Goal: Task Accomplishment & Management: Manage account settings

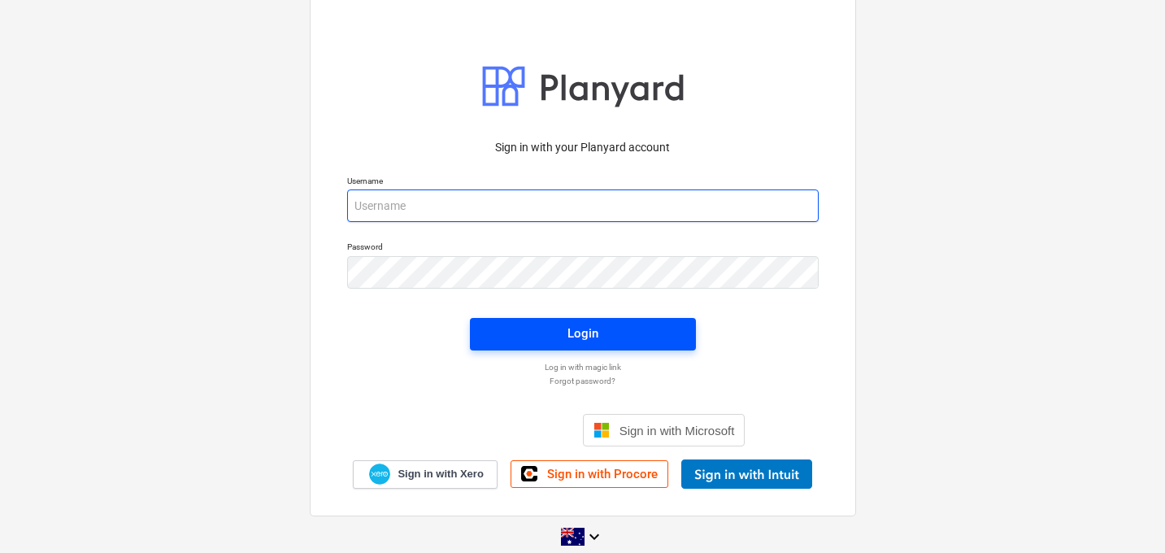
type input "[EMAIL_ADDRESS][DOMAIN_NAME]"
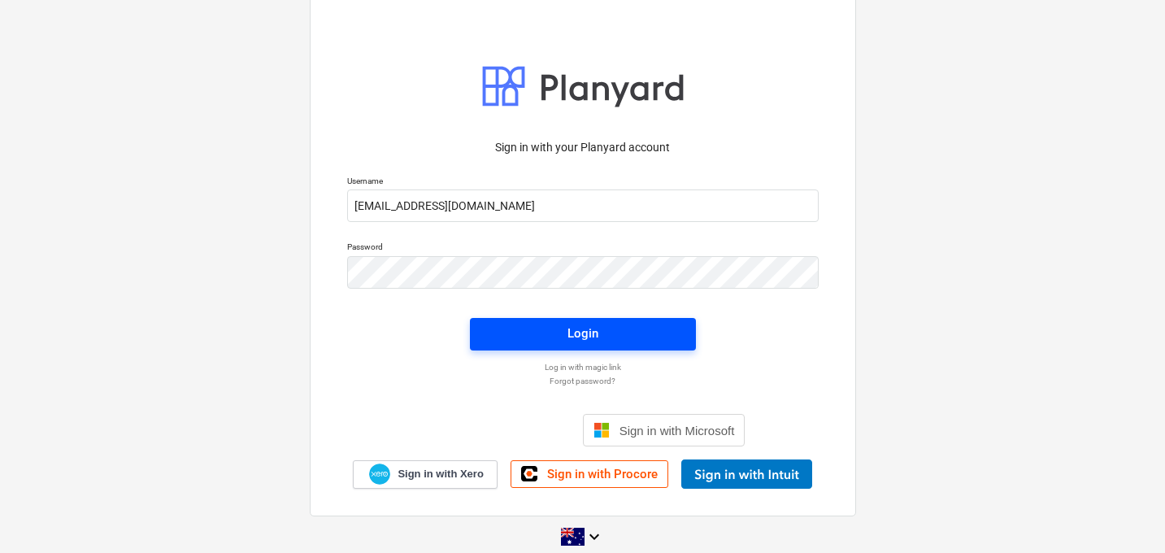
click at [544, 327] on span "Login" at bounding box center [582, 333] width 187 height 21
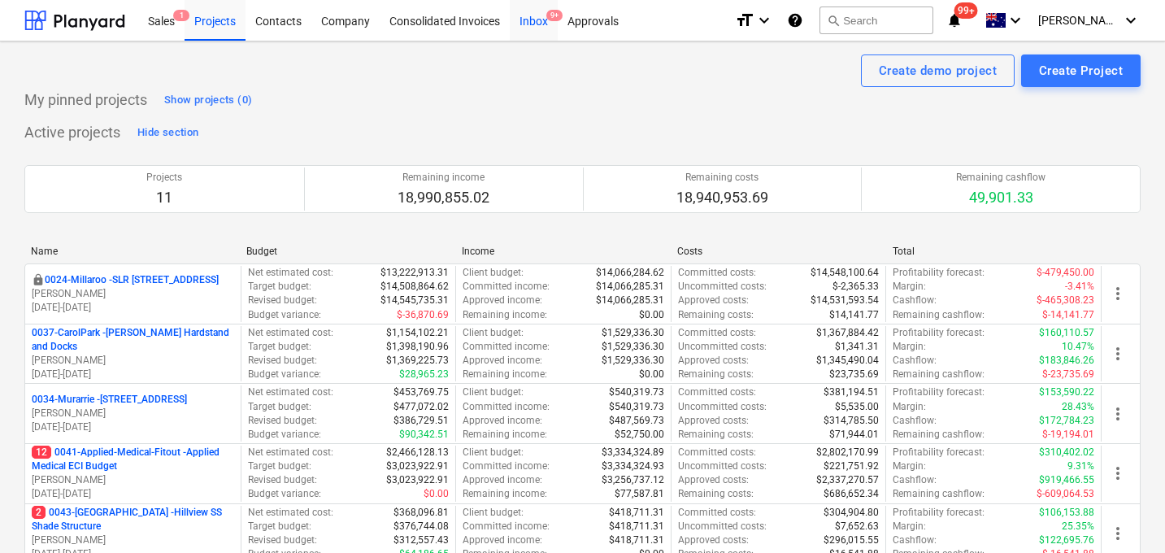
click at [549, 18] on span "9+" at bounding box center [554, 15] width 16 height 11
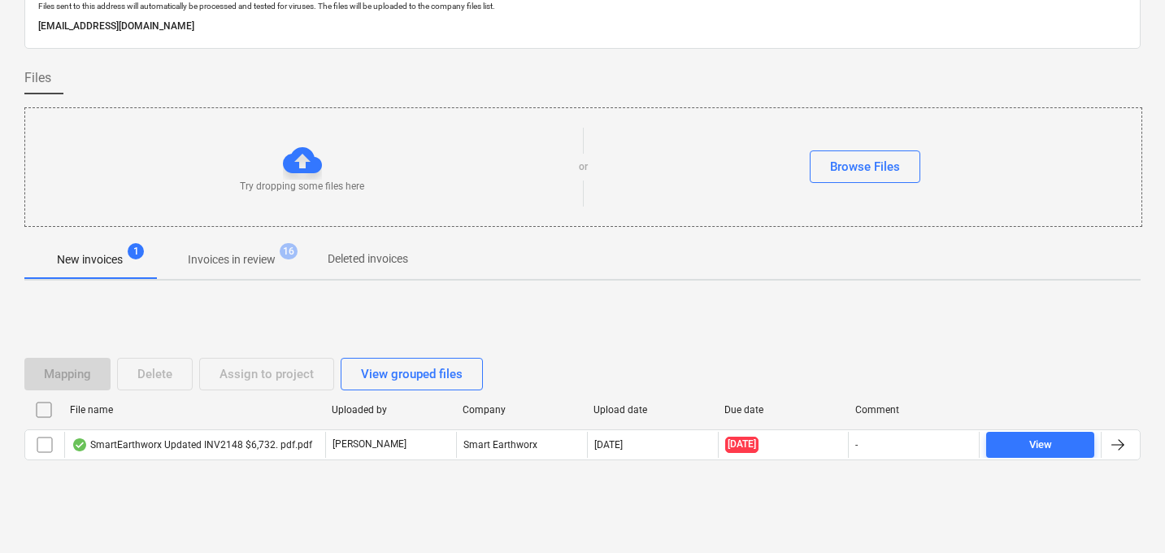
scroll to position [78, 0]
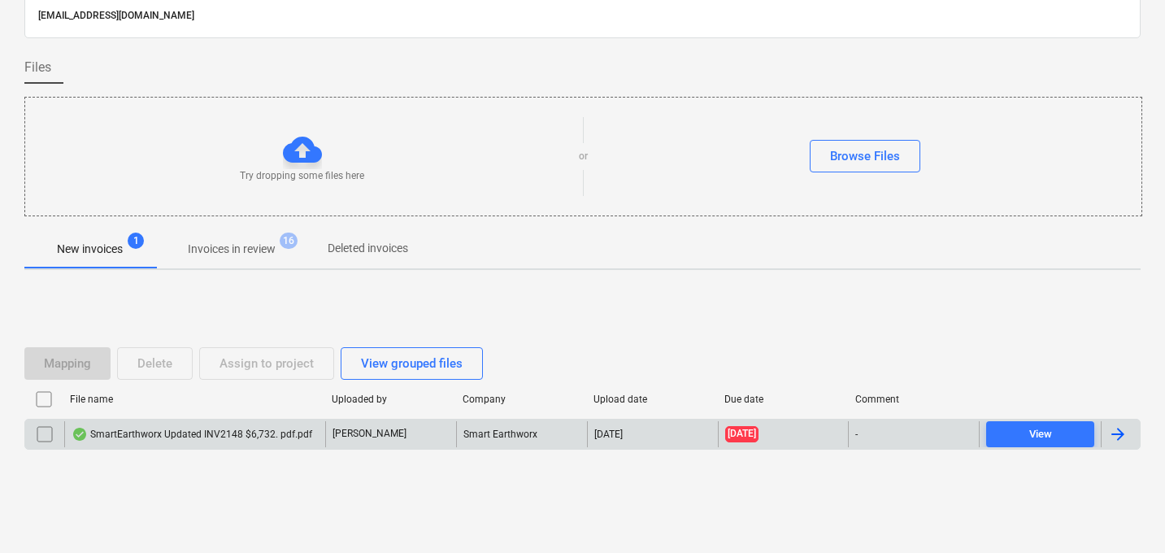
click at [207, 438] on div "SmartEarthworx Updated INV2148 $6,732. pdf.pdf" at bounding box center [192, 433] width 241 height 13
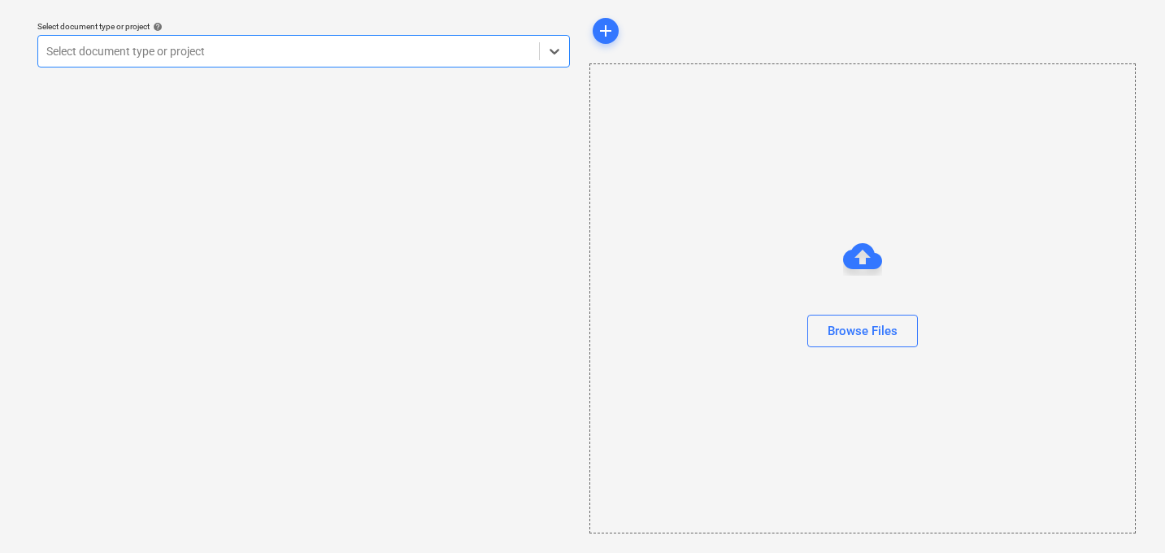
scroll to position [46, 0]
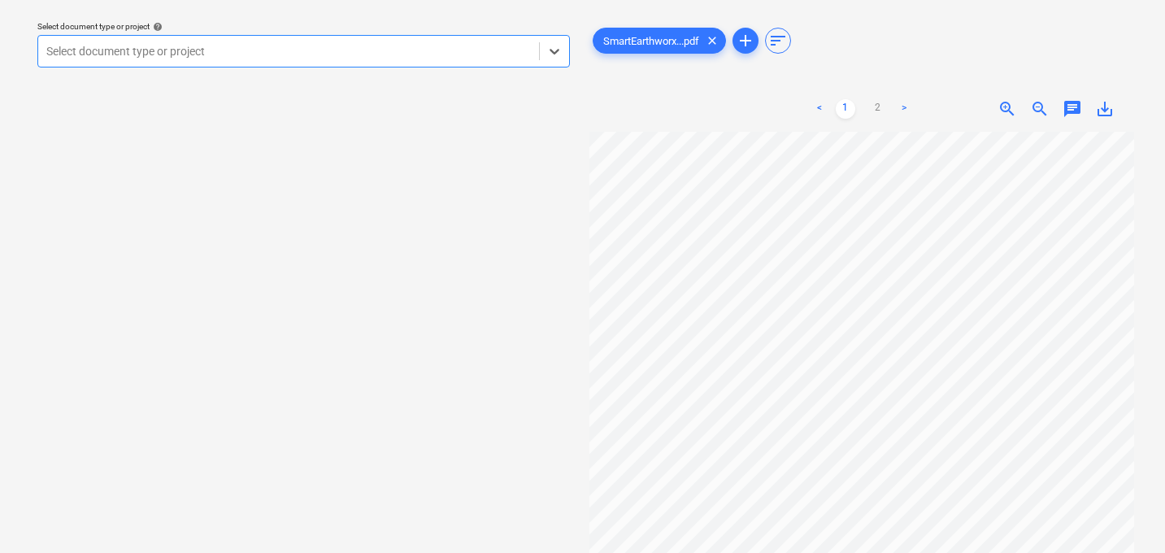
click at [314, 58] on div at bounding box center [288, 51] width 484 height 16
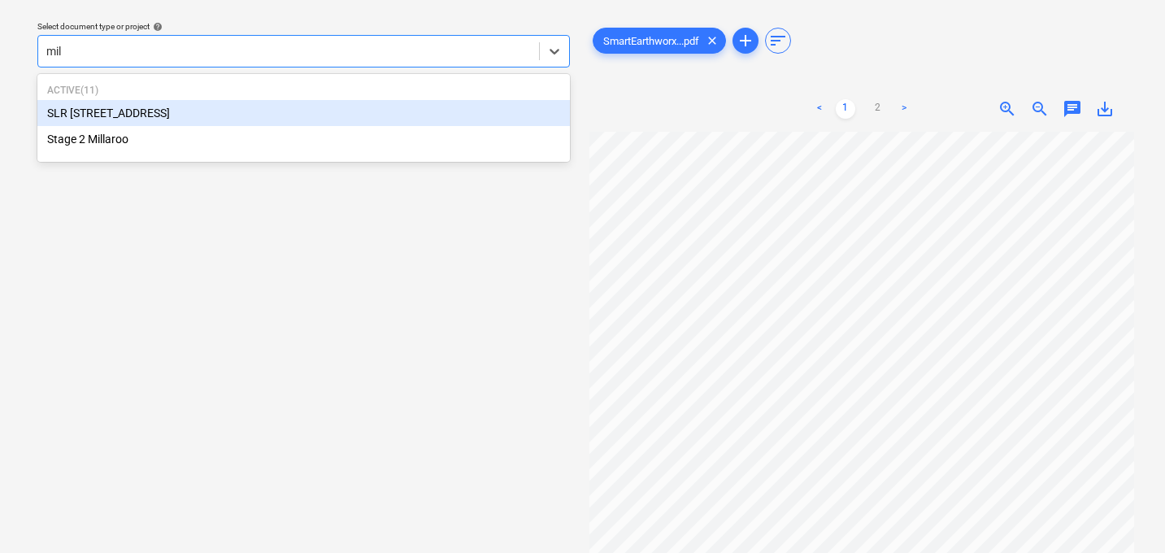
type input "mill"
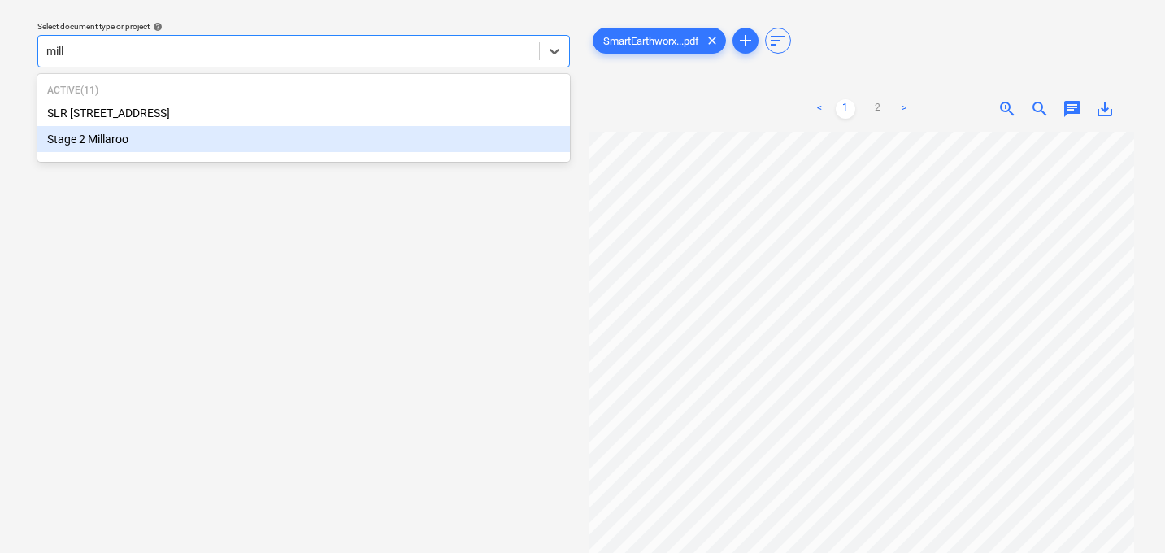
click at [184, 140] on div "Stage 2 Millaroo" at bounding box center [303, 139] width 532 height 26
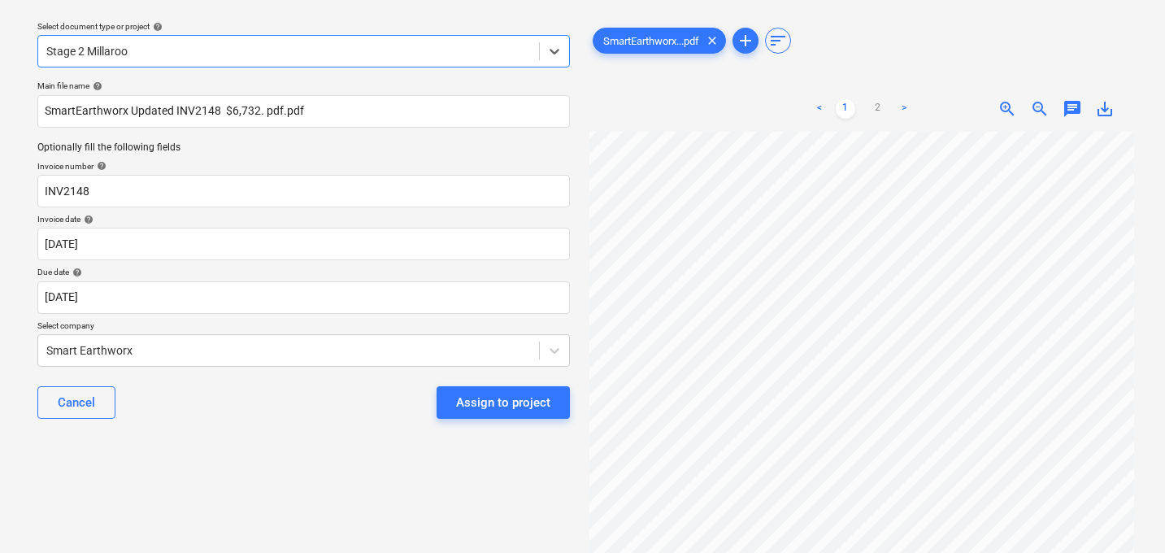
scroll to position [310, 0]
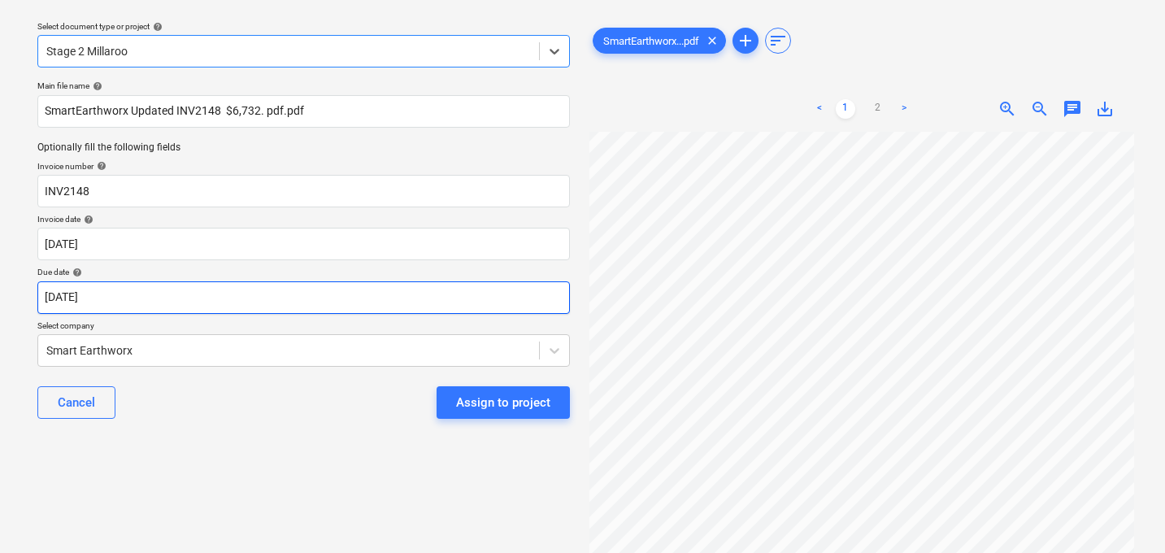
click at [150, 301] on body "Sales 1 Projects Contacts Company Consolidated Invoices Inbox 9+ Approvals form…" at bounding box center [582, 230] width 1165 height 553
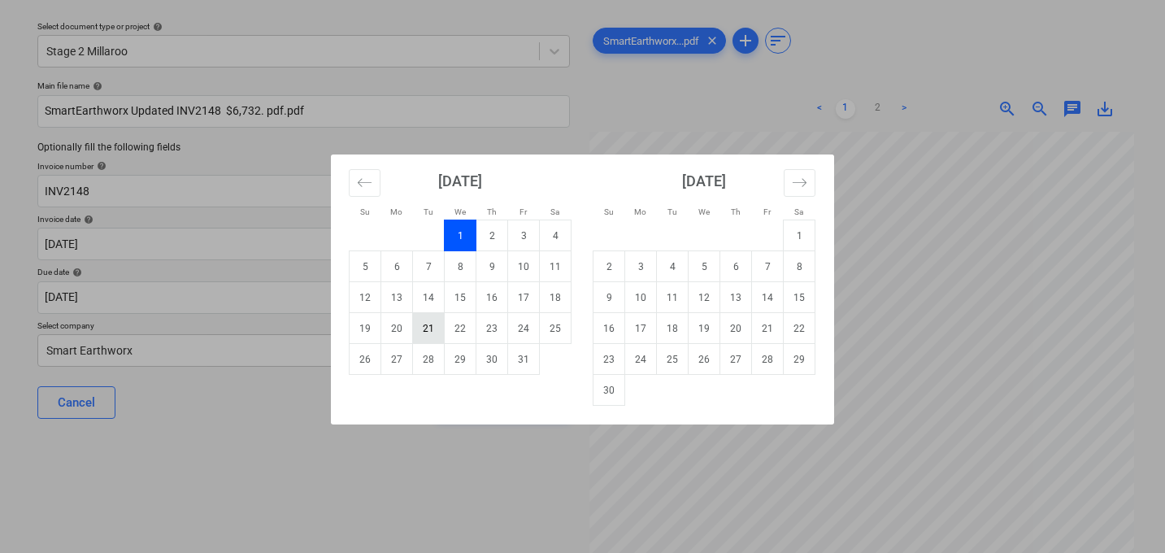
click at [429, 323] on td "21" at bounding box center [429, 328] width 32 height 31
type input "[DATE]"
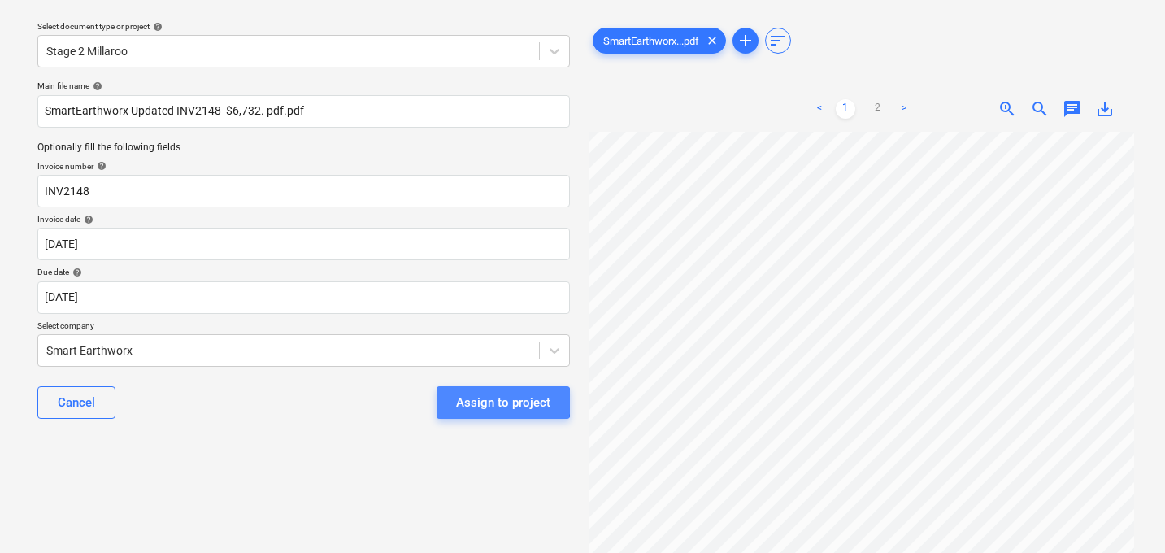
click at [487, 401] on div "Assign to project" at bounding box center [503, 402] width 94 height 21
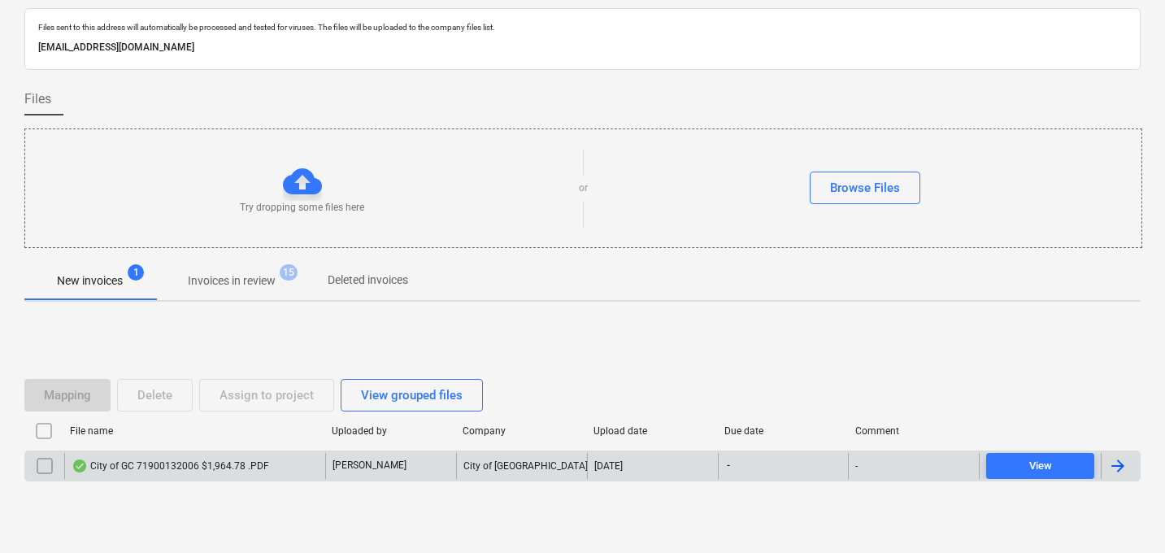
click at [204, 463] on div "City of GC 71900132006 $1,964.78 .PDF" at bounding box center [170, 465] width 197 height 13
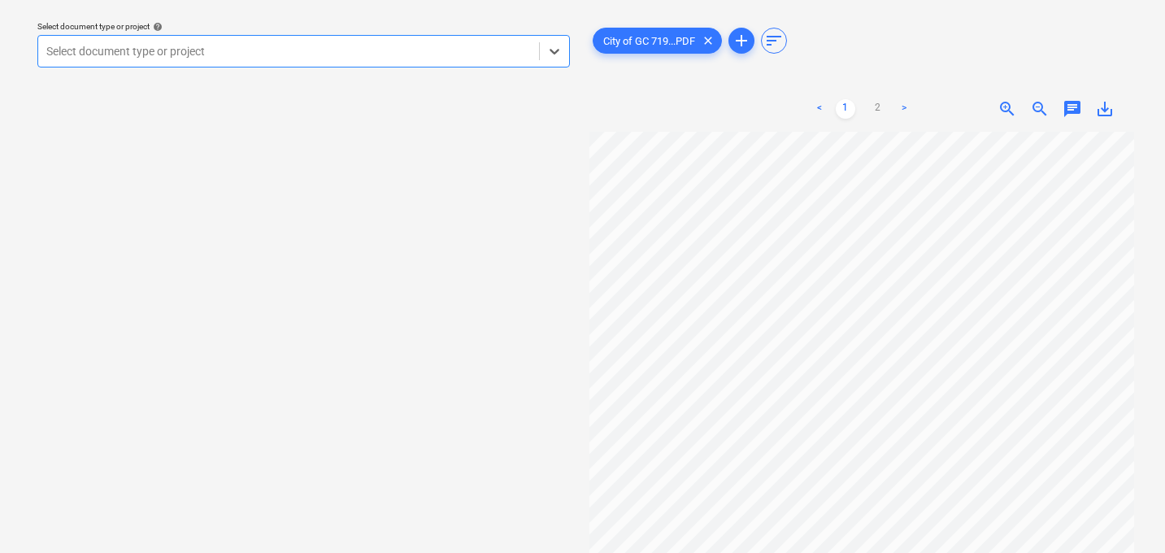
click at [361, 46] on div at bounding box center [288, 51] width 484 height 16
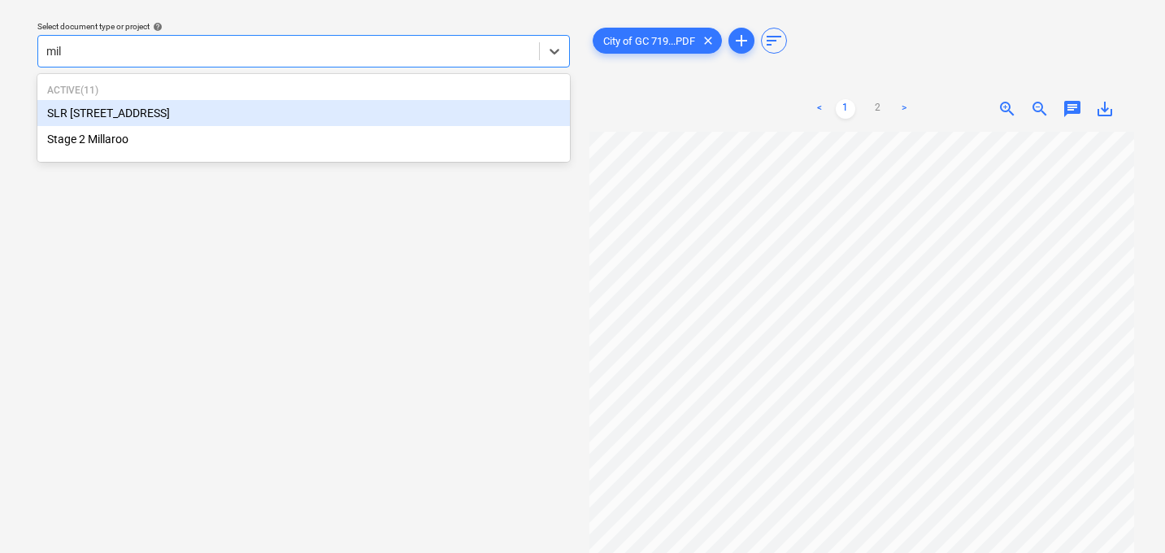
type input "mill"
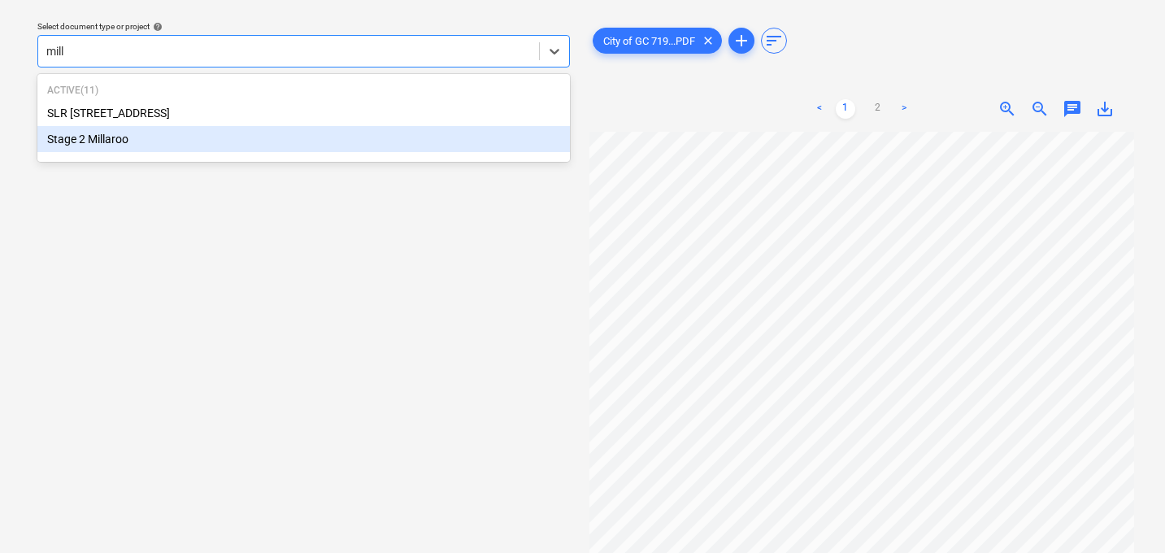
click at [215, 137] on div "Stage 2 Millaroo" at bounding box center [303, 139] width 532 height 26
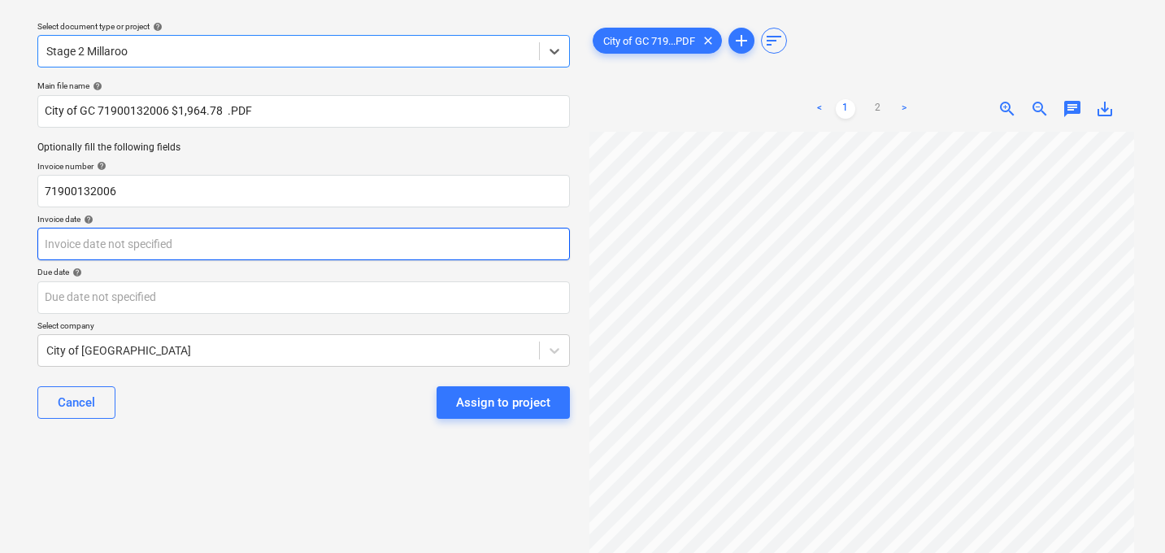
click at [137, 233] on body "Sales 1 Projects Contacts Company Consolidated Invoices Inbox 9+ Approvals form…" at bounding box center [582, 230] width 1165 height 553
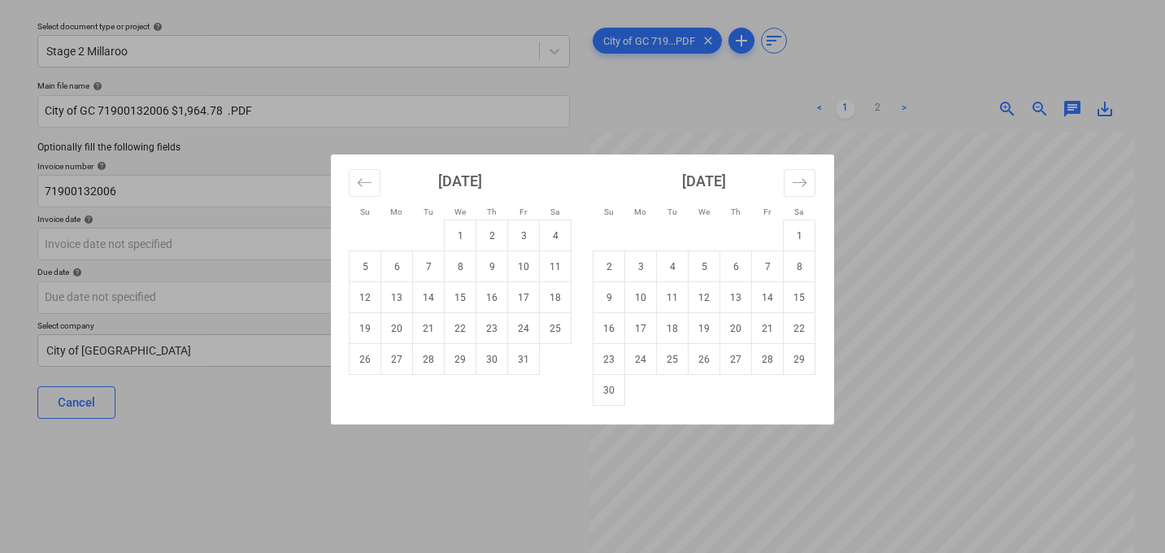
click at [137, 236] on div "Su Mo Tu We Th Fr Sa Su Mo Tu We Th Fr Sa [DATE] 1 2 3 4 5 6 7 8 9 10 11 12 13 …" at bounding box center [582, 276] width 1165 height 553
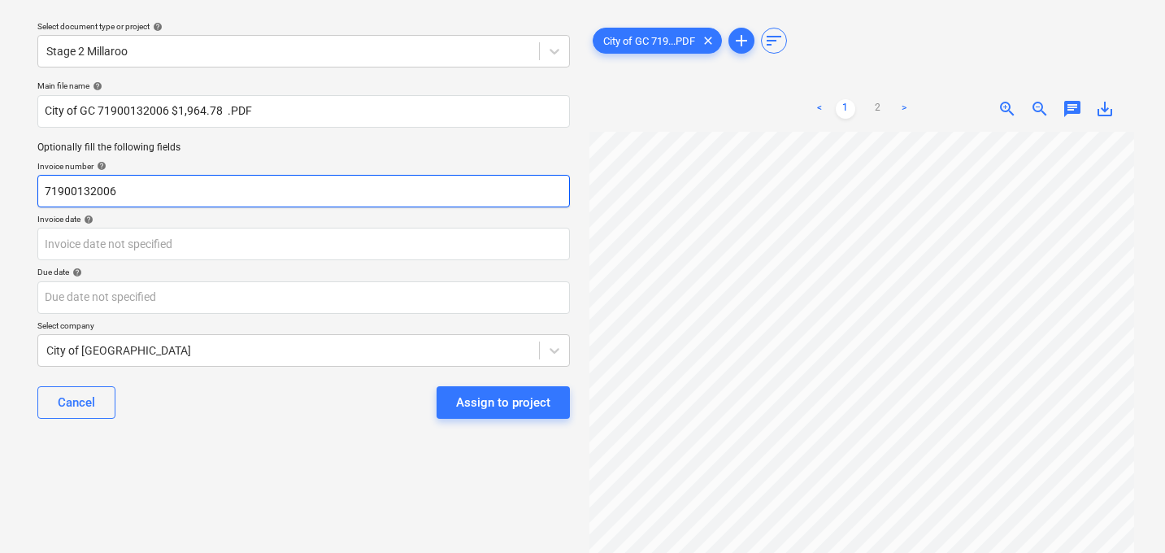
scroll to position [0, 24]
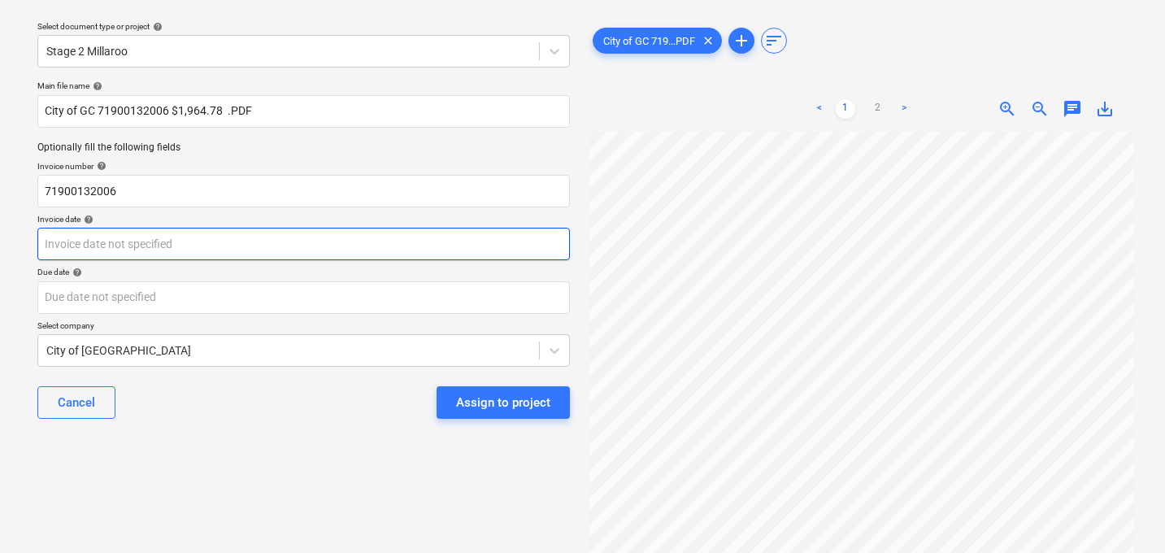
click at [106, 250] on body "Sales 1 Projects Contacts Company Consolidated Invoices Inbox 9+ Approvals form…" at bounding box center [582, 230] width 1165 height 553
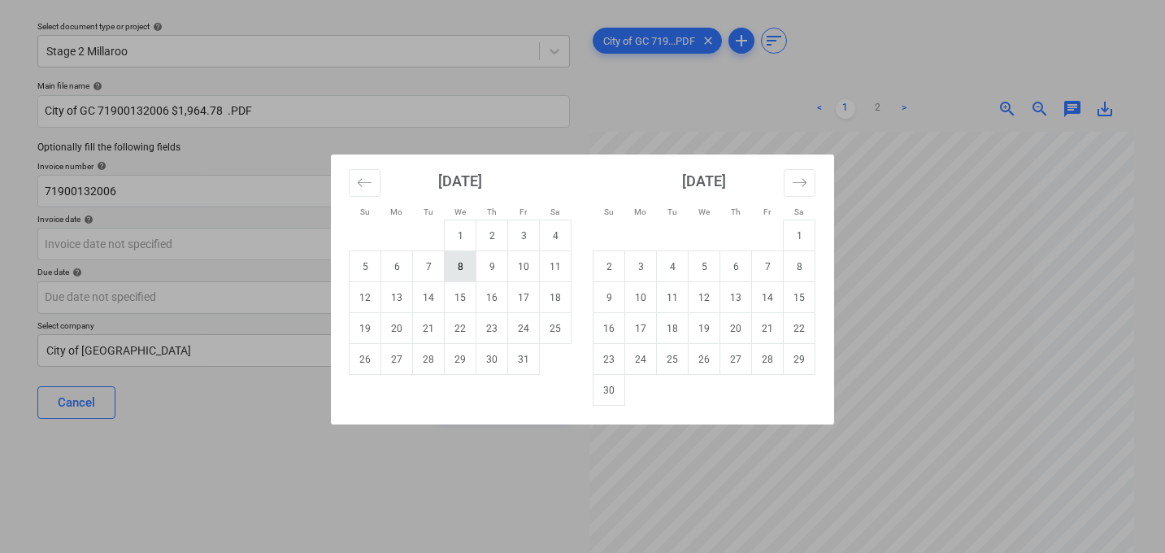
click at [469, 255] on td "8" at bounding box center [461, 266] width 32 height 31
type input "[DATE]"
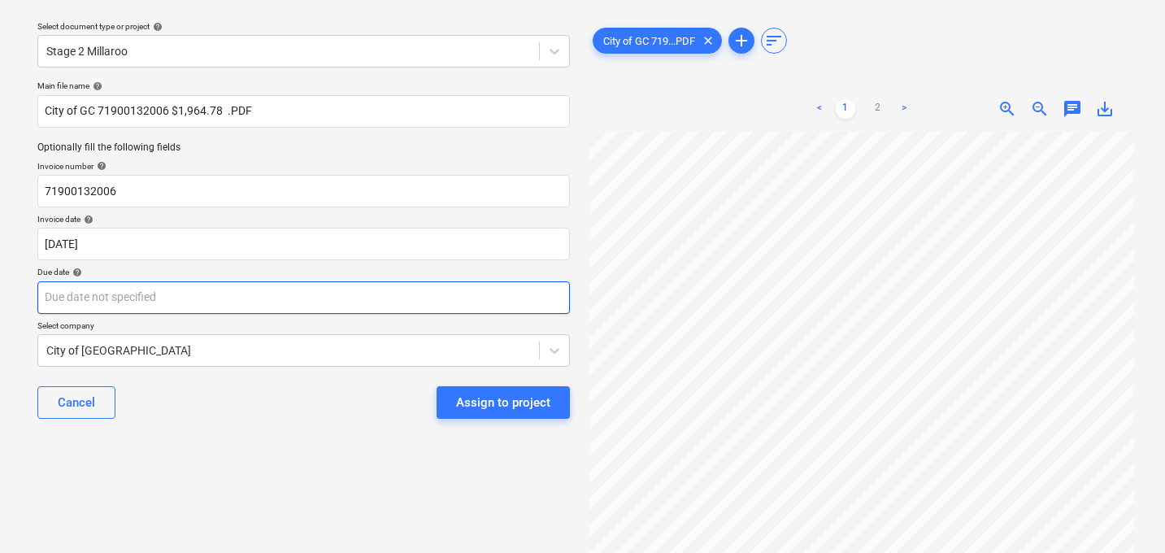
click at [247, 304] on body "Sales 1 Projects Contacts Company Consolidated Invoices Inbox 9+ Approvals form…" at bounding box center [582, 230] width 1165 height 553
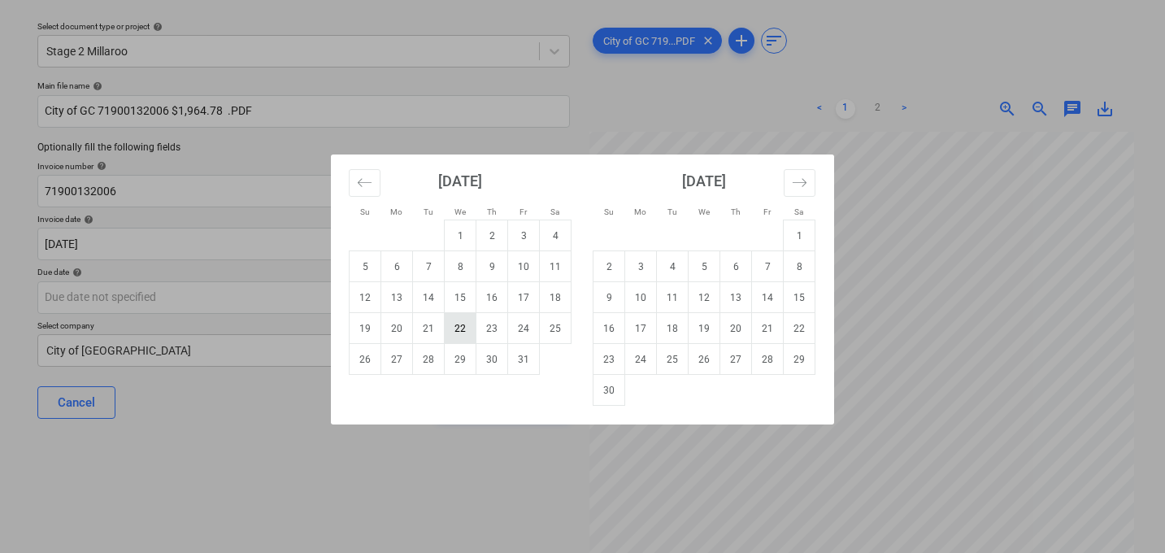
click at [466, 328] on td "22" at bounding box center [461, 328] width 32 height 31
type input "[DATE]"
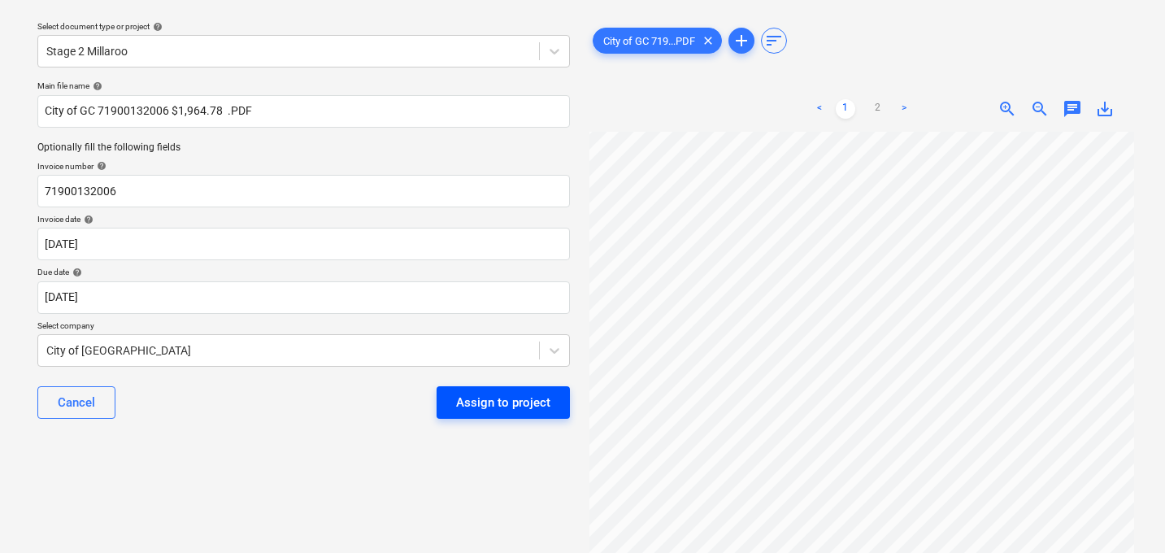
click at [488, 407] on div "Assign to project" at bounding box center [503, 402] width 94 height 21
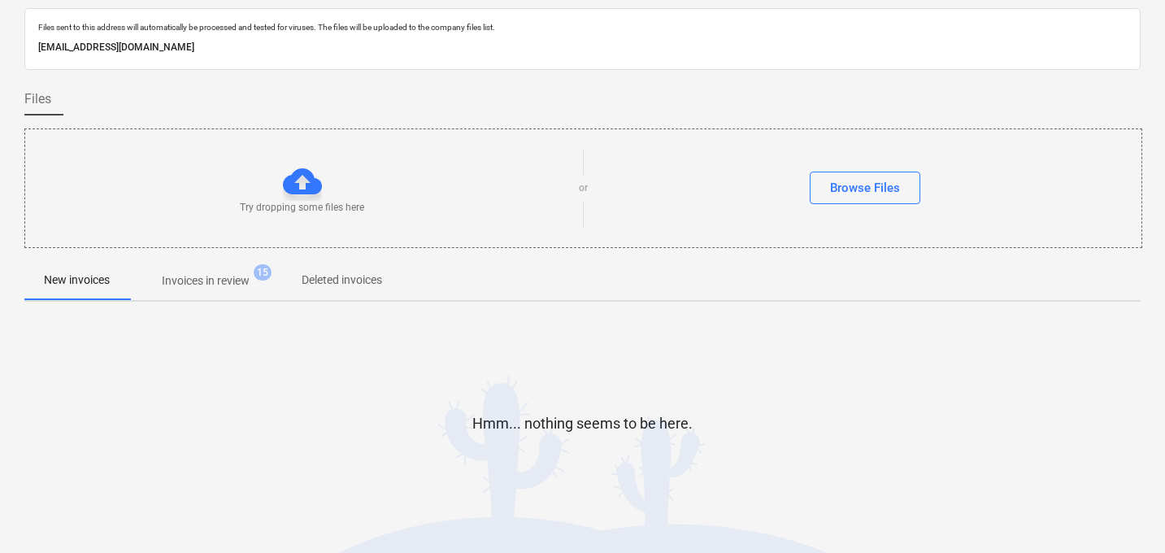
click at [219, 280] on p "Invoices in review" at bounding box center [206, 280] width 88 height 17
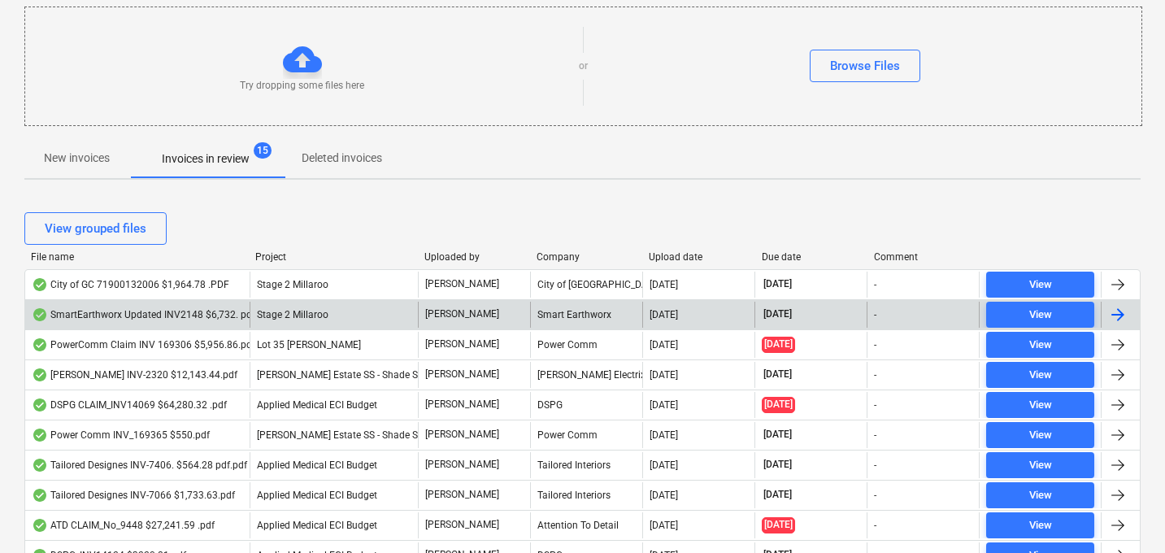
scroll to position [183, 0]
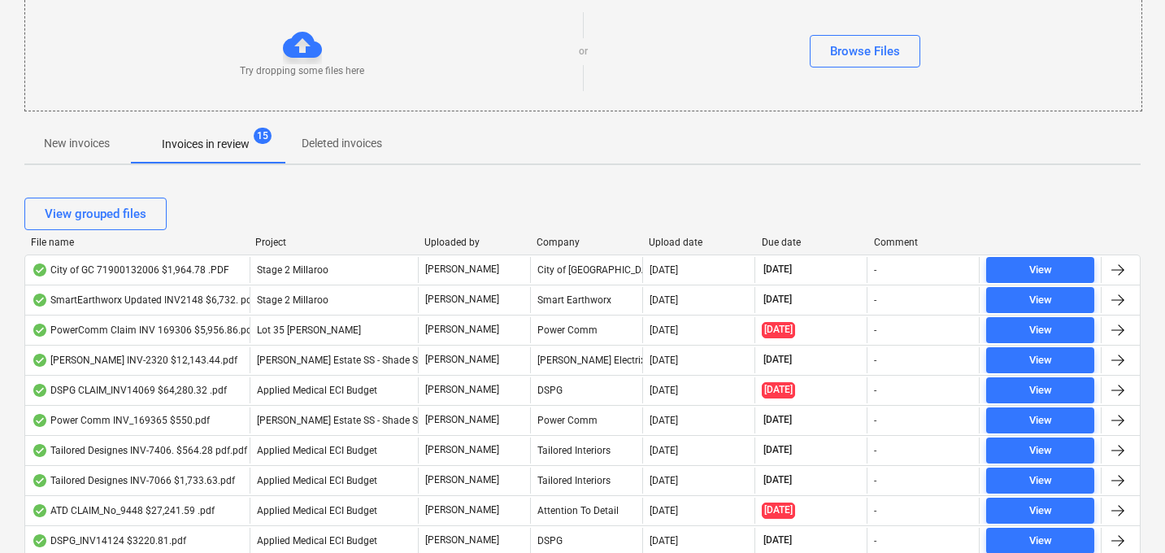
click at [56, 240] on div "File name" at bounding box center [136, 241] width 211 height 11
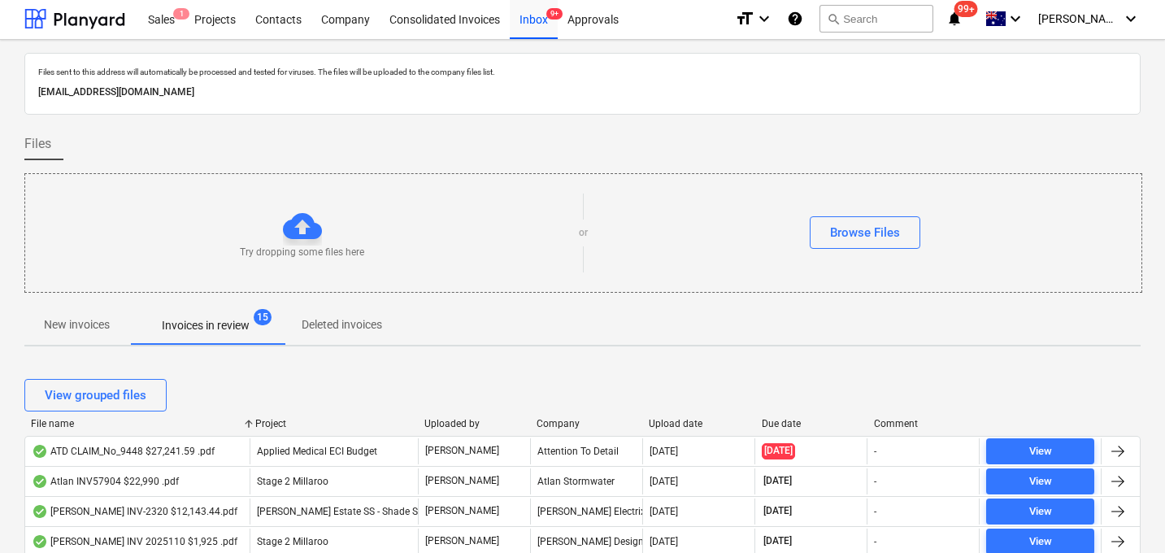
scroll to position [0, 0]
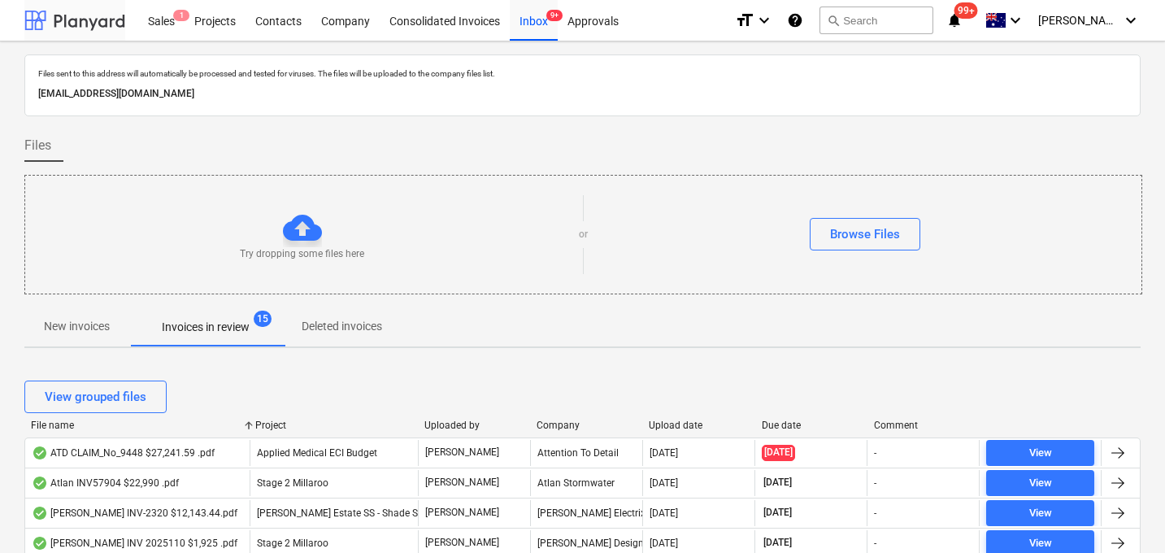
click at [80, 33] on div at bounding box center [74, 20] width 101 height 41
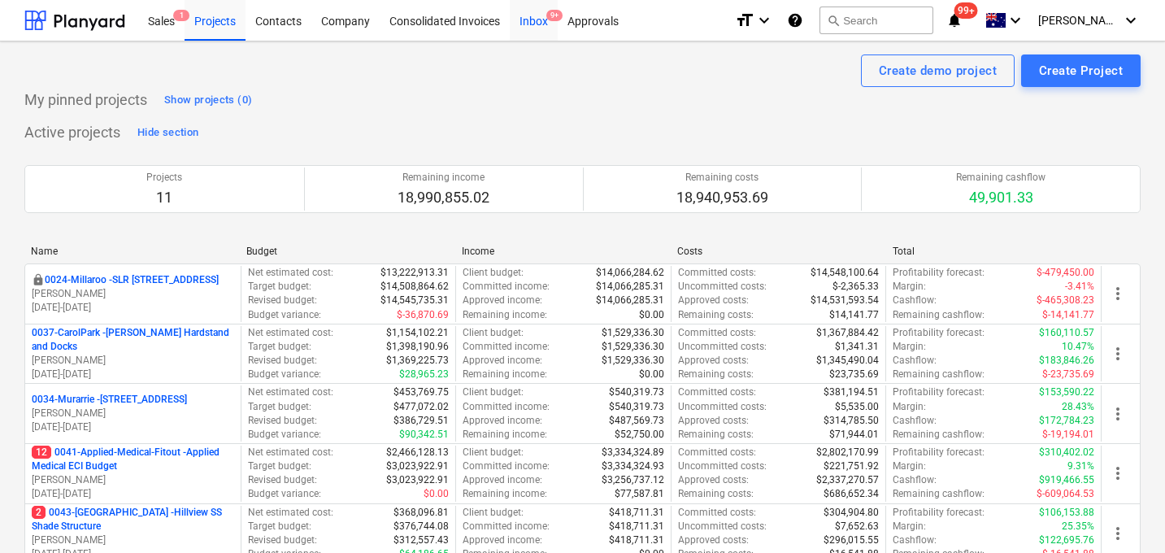
click at [540, 33] on div "Inbox 9+" at bounding box center [534, 19] width 48 height 41
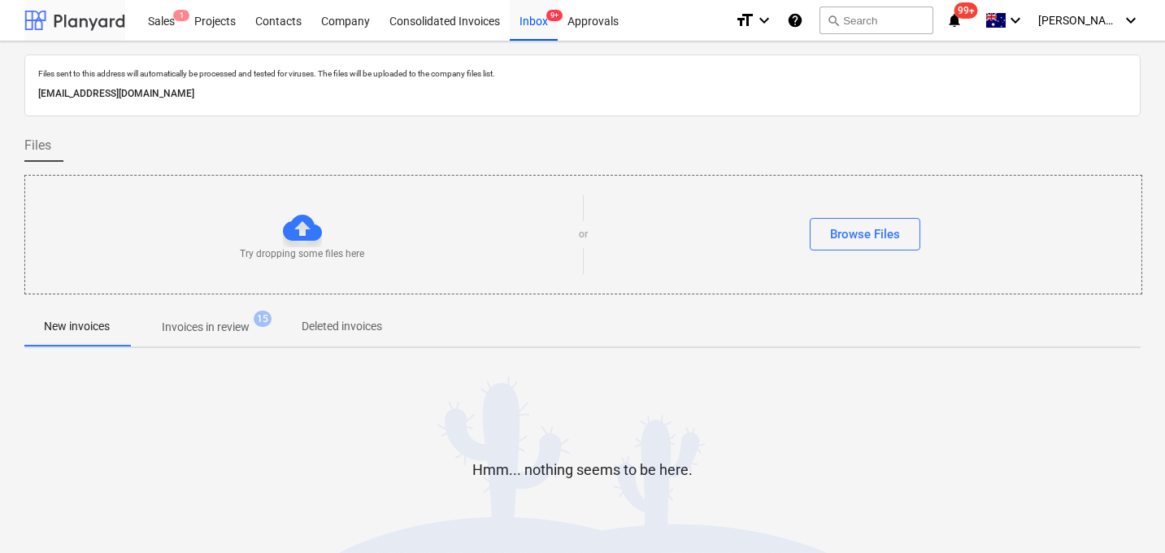
click at [76, 11] on div at bounding box center [74, 20] width 101 height 41
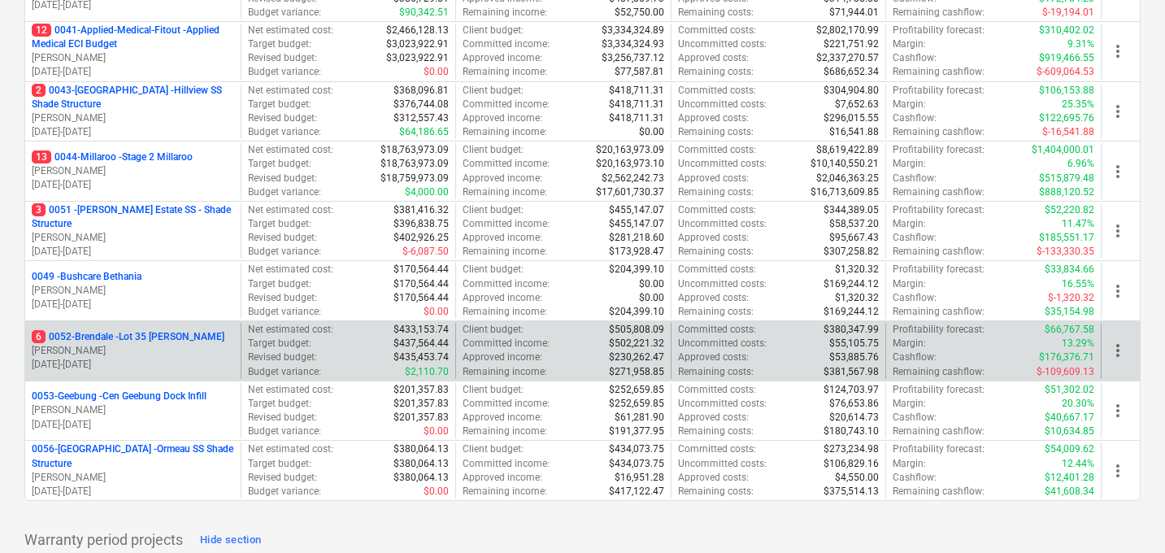
scroll to position [423, 0]
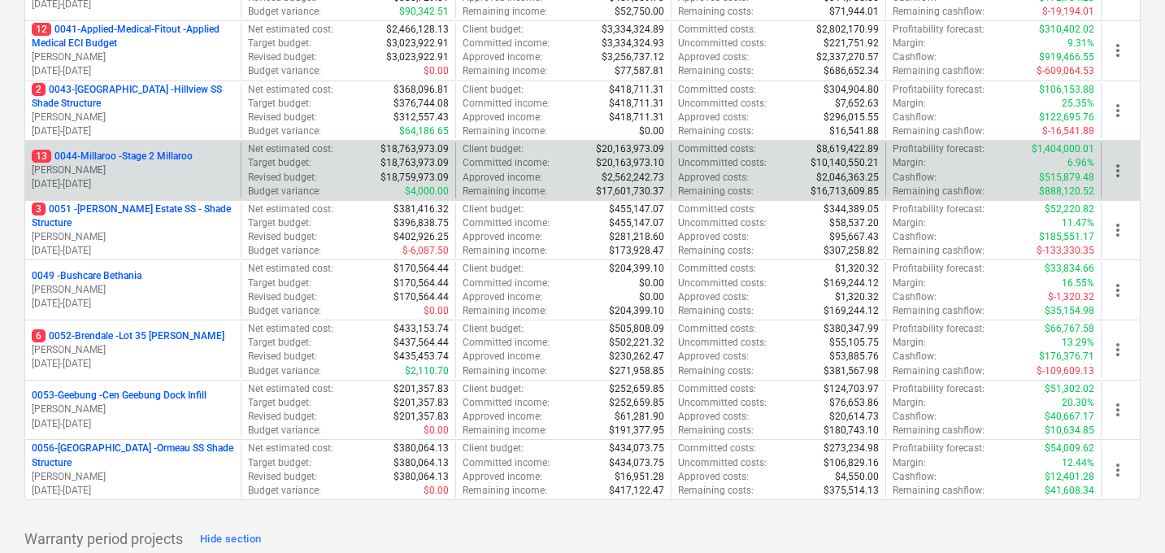
click at [119, 155] on p "13 0044-Millaroo - Stage 2 Millaroo" at bounding box center [112, 157] width 161 height 14
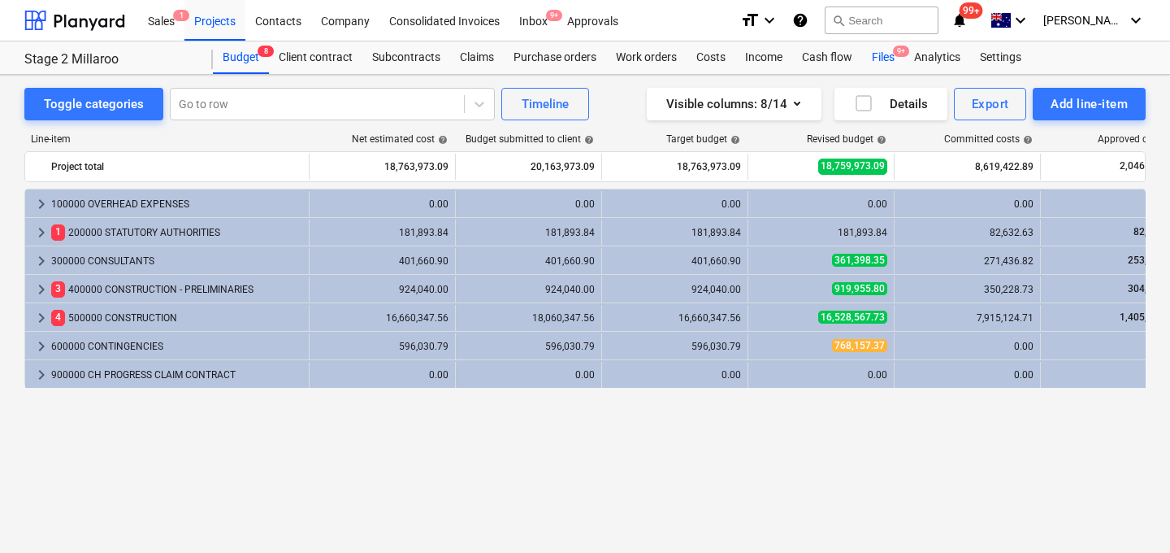
click at [881, 54] on div "Files 9+" at bounding box center [883, 57] width 42 height 33
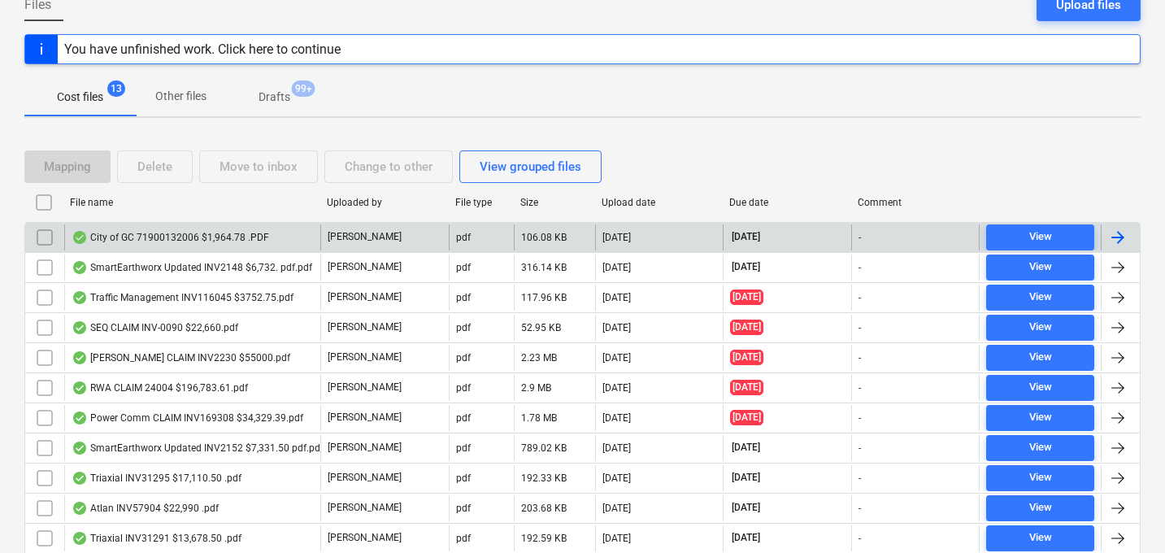
scroll to position [293, 0]
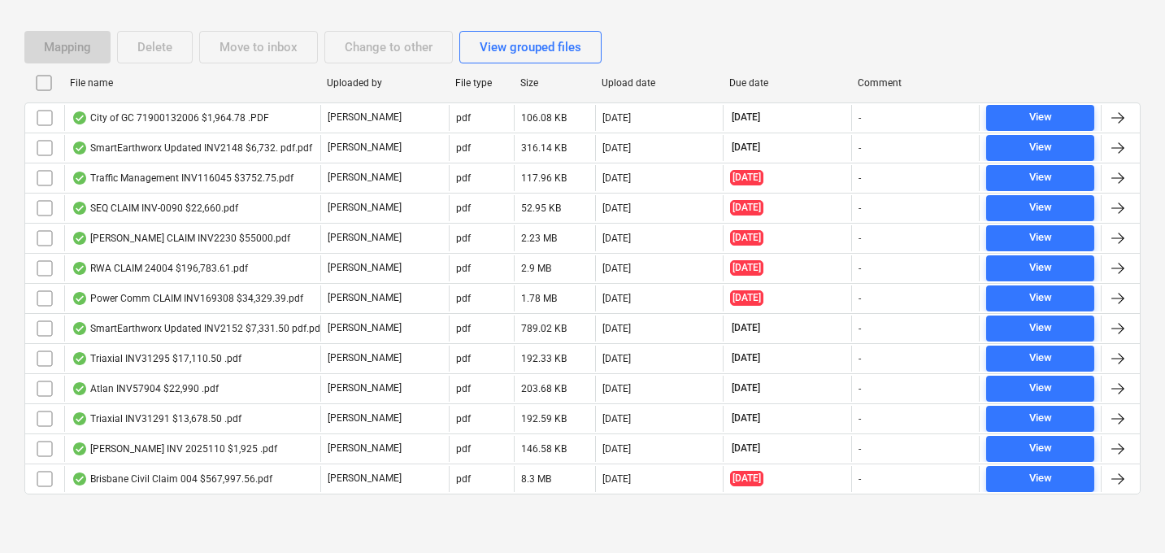
click at [102, 81] on div "File name" at bounding box center [192, 82] width 244 height 11
checkbox input "false"
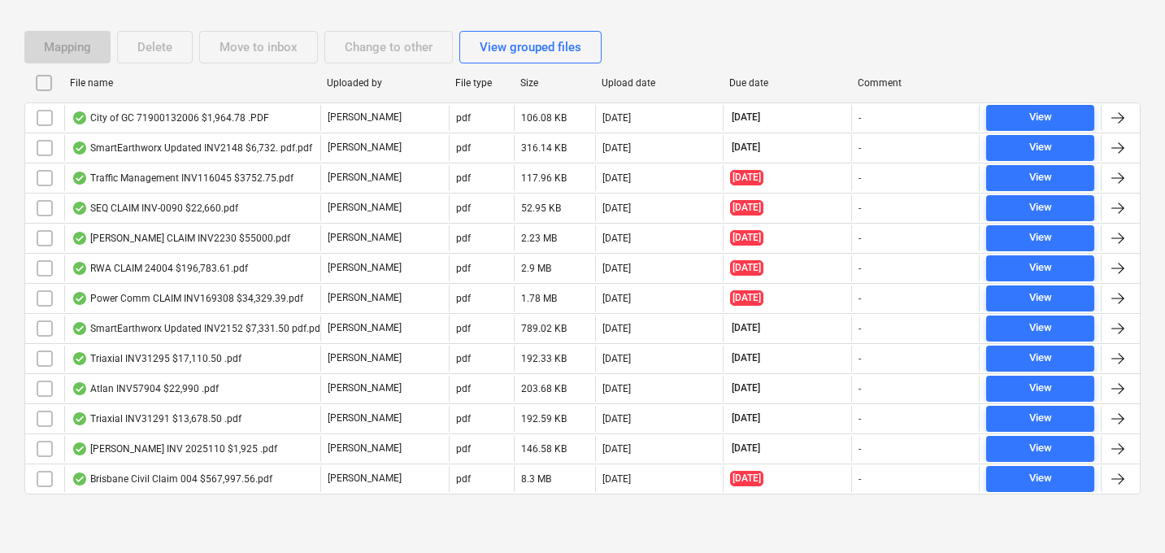
checkbox input "false"
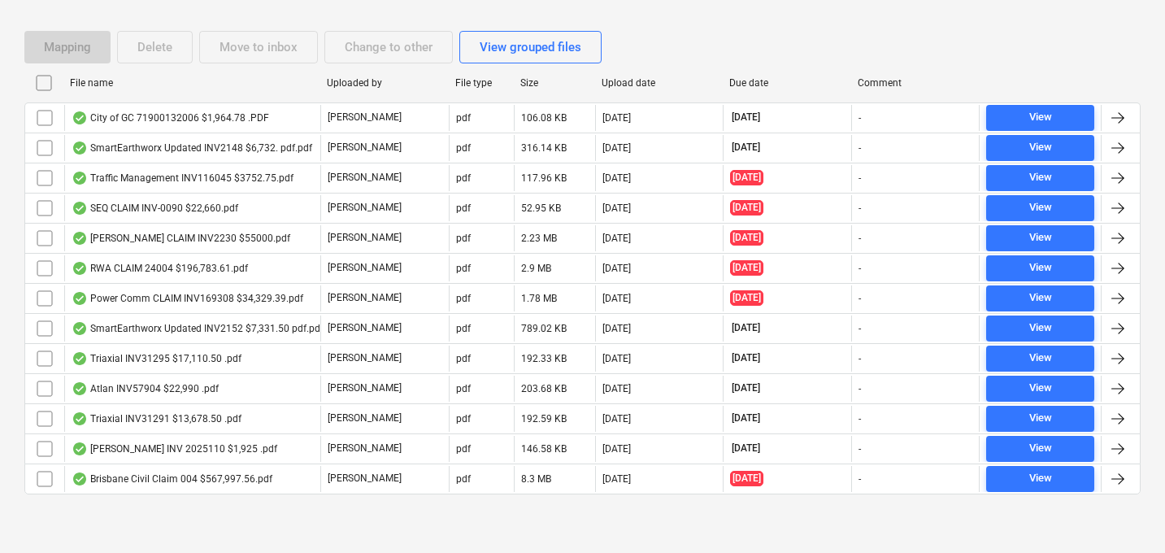
checkbox input "false"
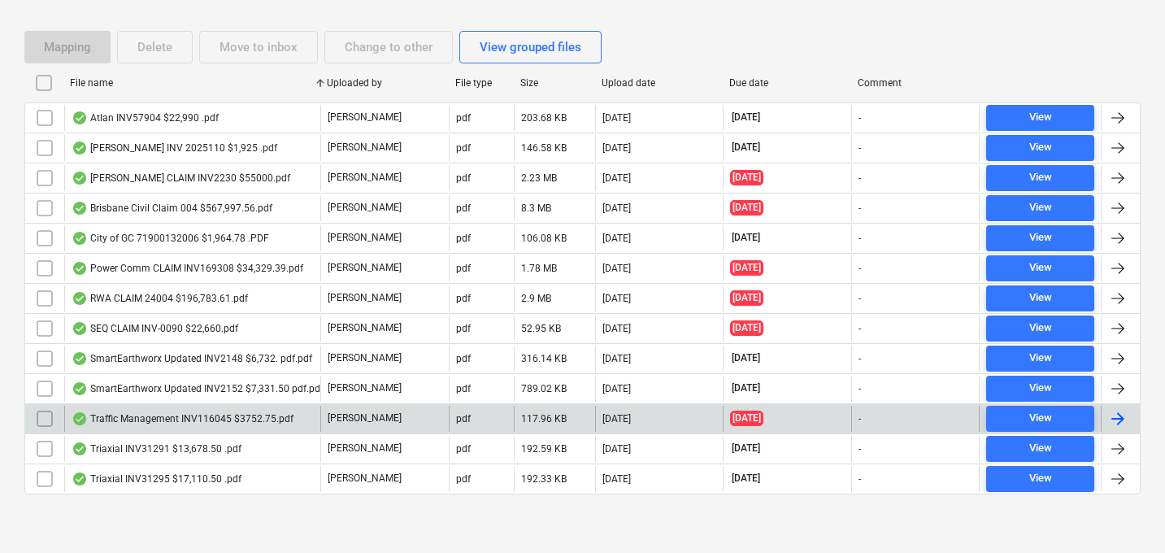
click at [47, 414] on input "checkbox" at bounding box center [45, 419] width 26 height 26
